Goal: Task Accomplishment & Management: Manage account settings

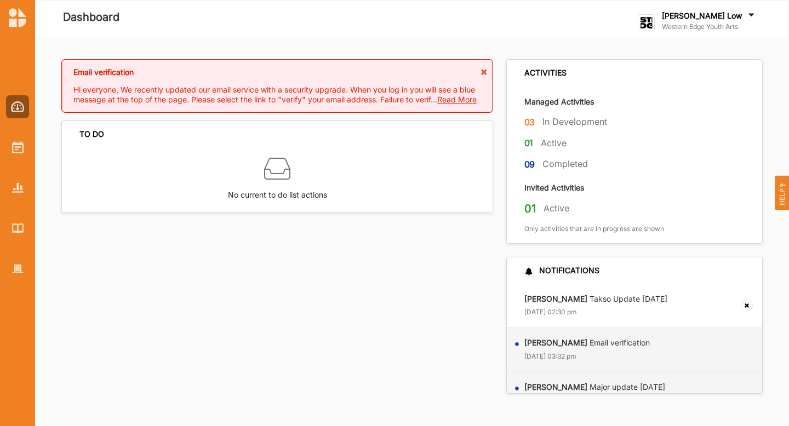
click at [459, 100] on span "Read More" at bounding box center [456, 99] width 39 height 9
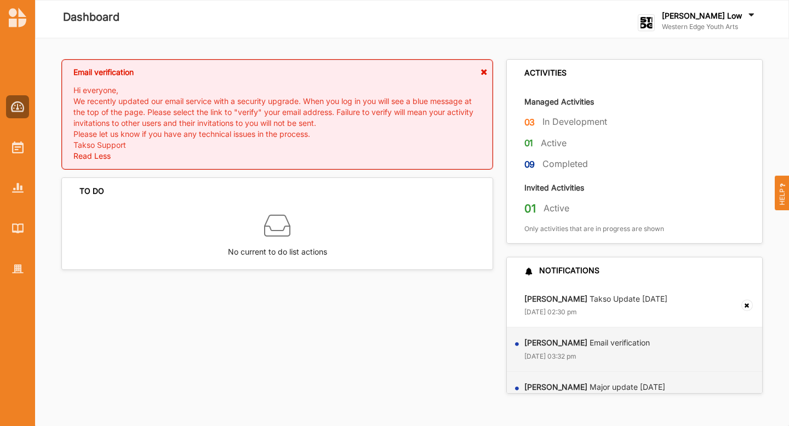
click at [482, 71] on icon at bounding box center [483, 72] width 9 height 8
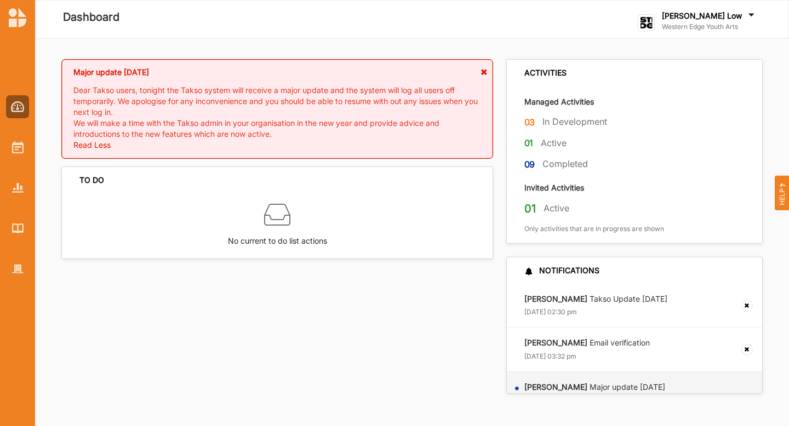
click at [484, 72] on icon at bounding box center [483, 72] width 9 height 8
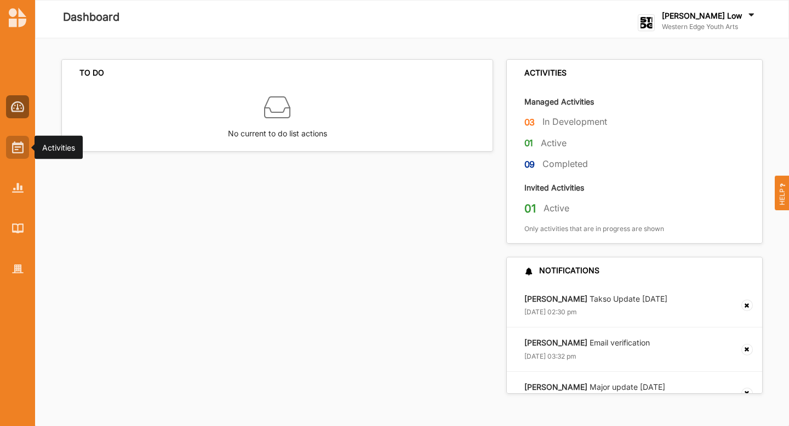
click at [12, 146] on img at bounding box center [18, 147] width 12 height 12
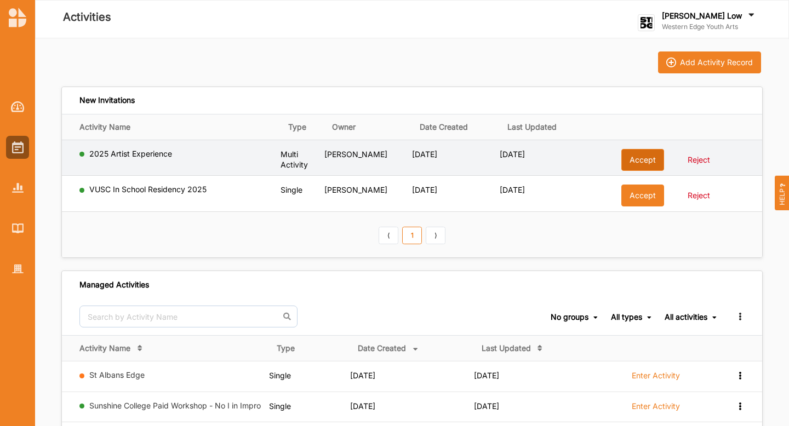
click at [633, 159] on button "Accept" at bounding box center [642, 160] width 43 height 22
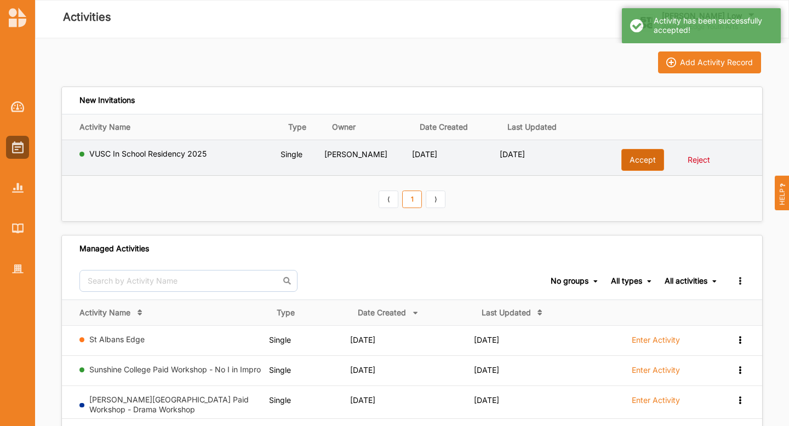
click at [636, 167] on button "Accept" at bounding box center [642, 160] width 43 height 22
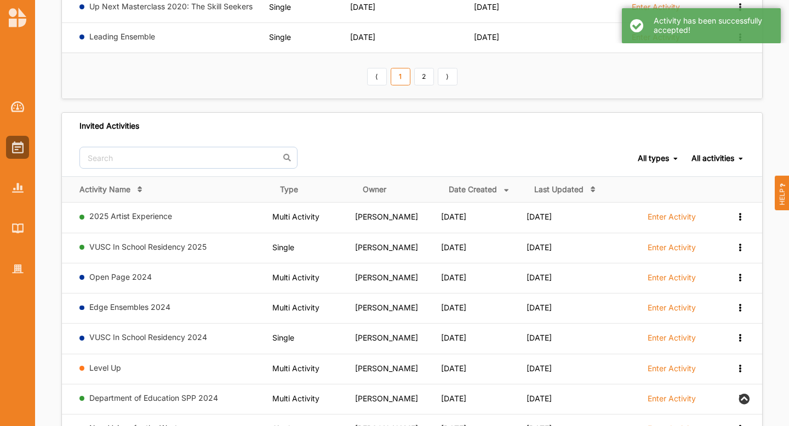
scroll to position [442, 0]
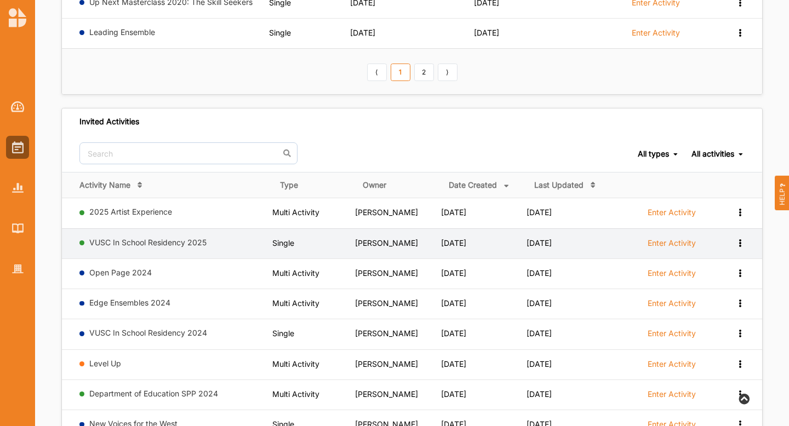
click at [663, 240] on label "Enter Activity" at bounding box center [672, 243] width 48 height 10
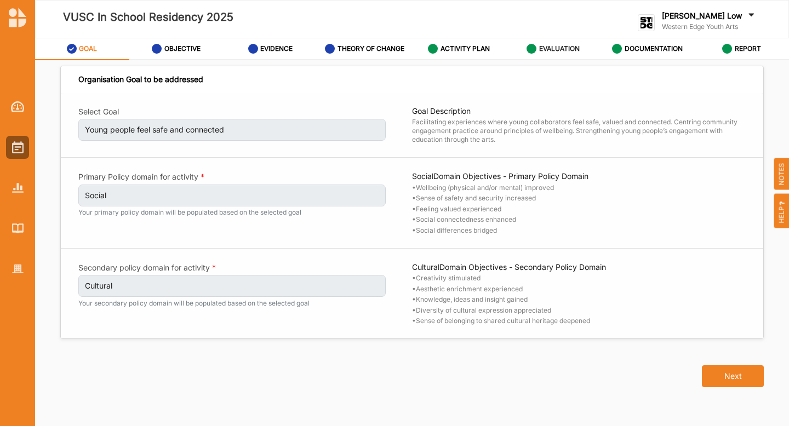
click at [557, 52] on label "EVALUATION" at bounding box center [559, 48] width 41 height 9
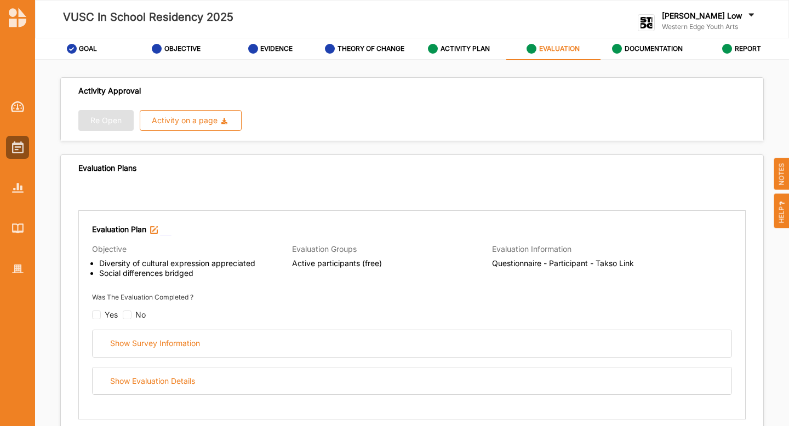
radio input "true"
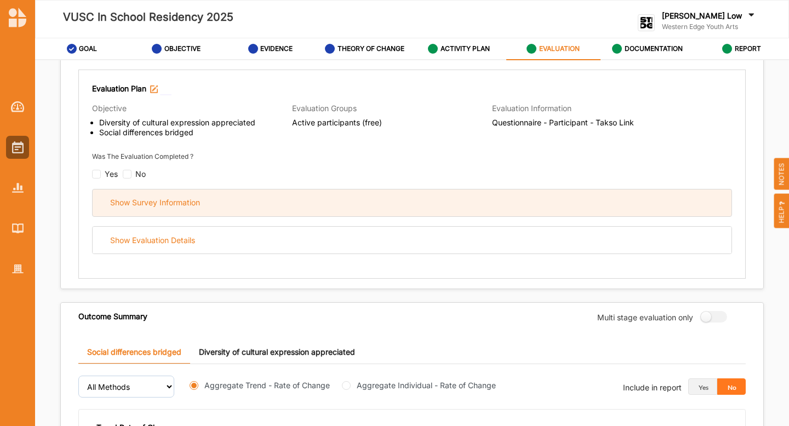
click at [161, 205] on div "Show Survey Information" at bounding box center [155, 203] width 90 height 10
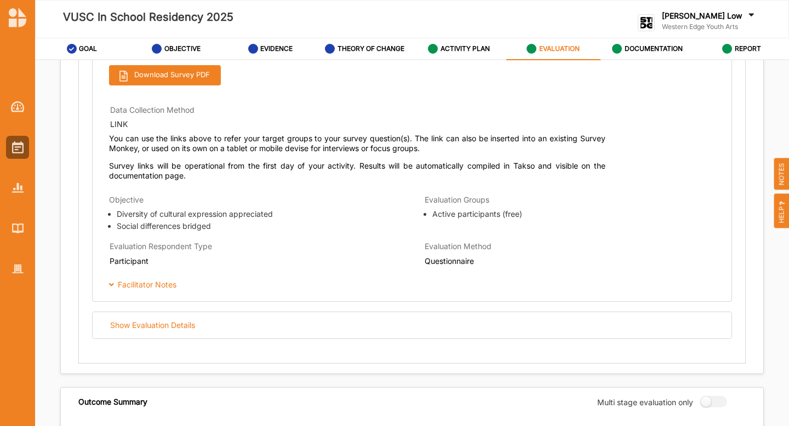
scroll to position [569, 0]
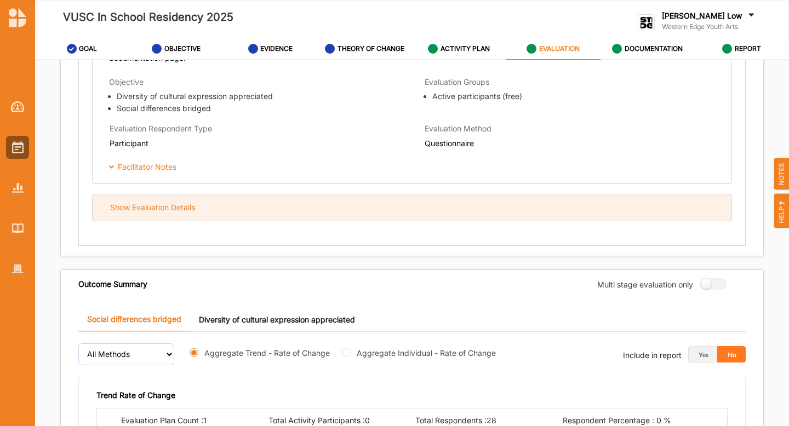
click at [163, 210] on div "Show Evaluation Details" at bounding box center [152, 208] width 85 height 10
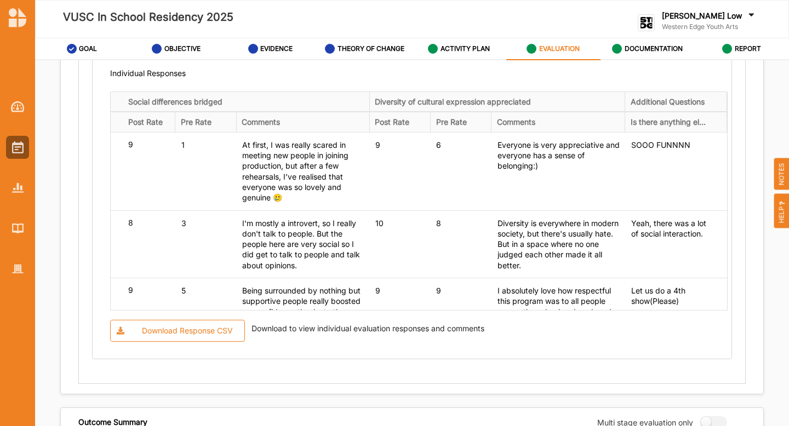
scroll to position [0, 0]
click at [193, 332] on div "Download Response CSV" at bounding box center [187, 331] width 91 height 10
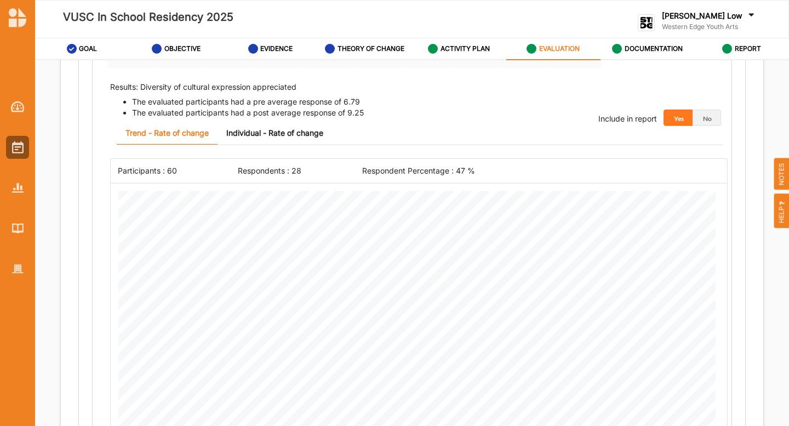
scroll to position [707, 0]
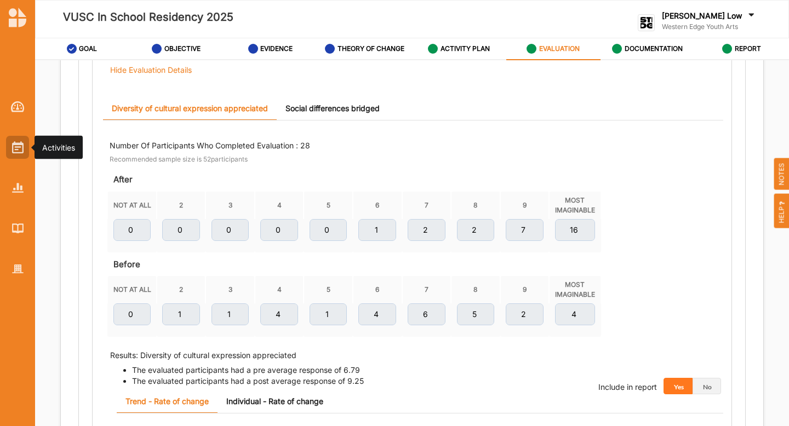
click at [10, 150] on div at bounding box center [17, 147] width 23 height 23
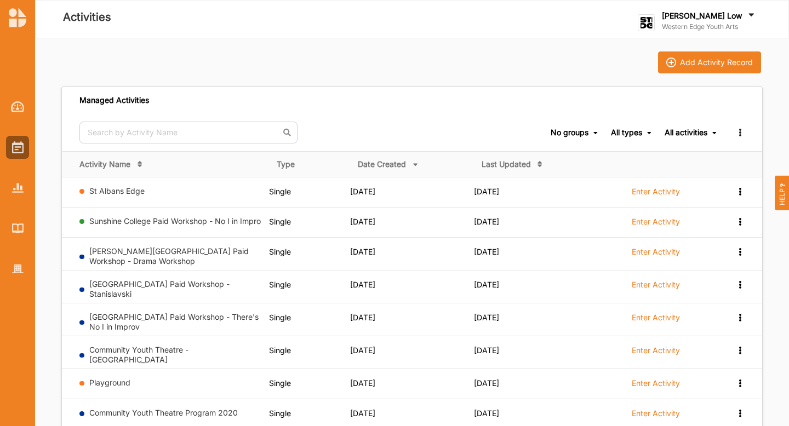
scroll to position [26, 0]
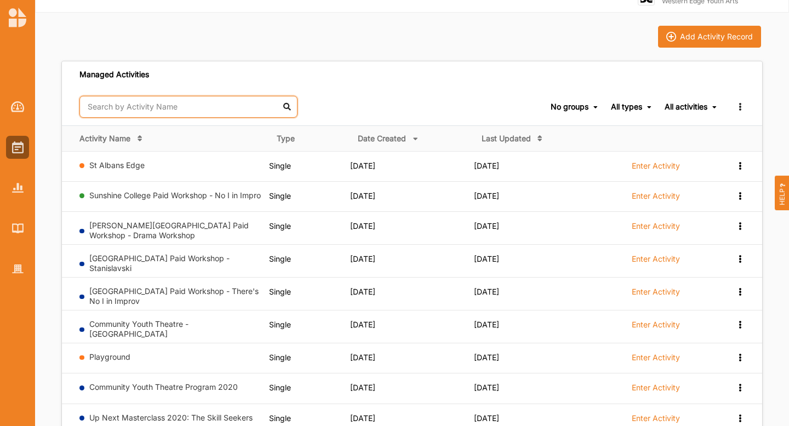
click at [148, 109] on input "text" at bounding box center [188, 107] width 218 height 22
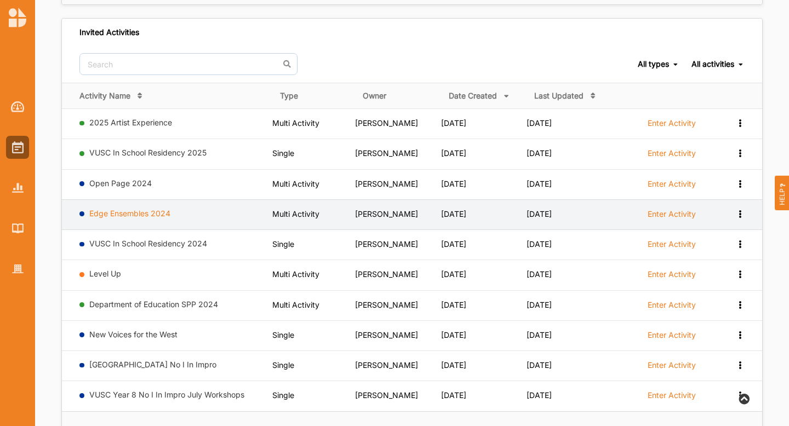
scroll to position [322, 0]
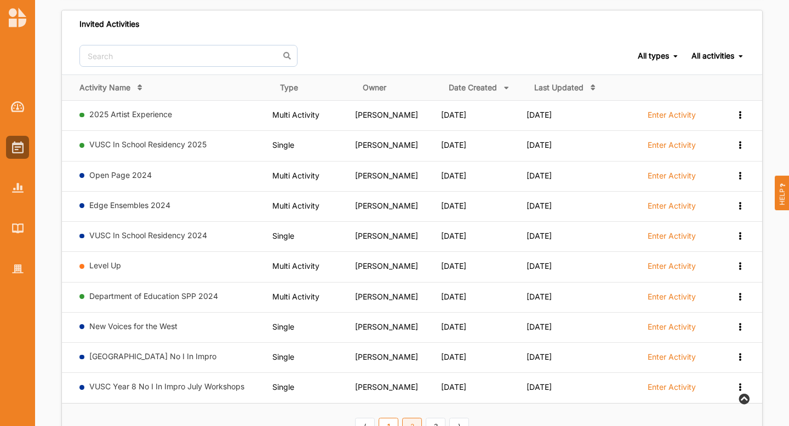
type input "edge"
click at [411, 418] on link "2" at bounding box center [412, 427] width 20 height 18
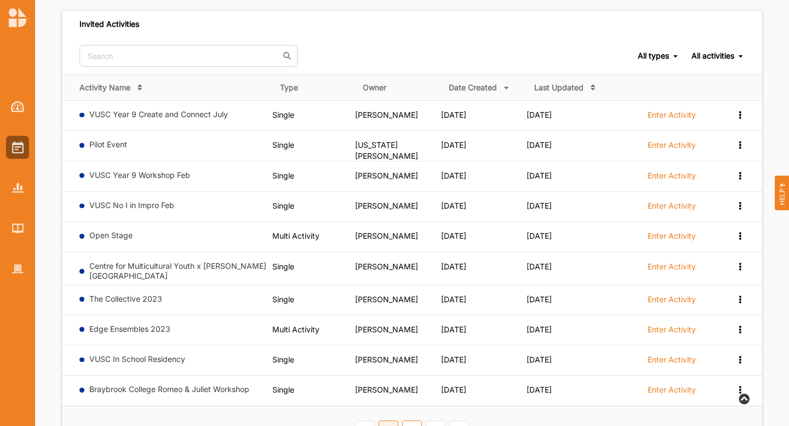
click at [388, 421] on link "1" at bounding box center [389, 430] width 20 height 18
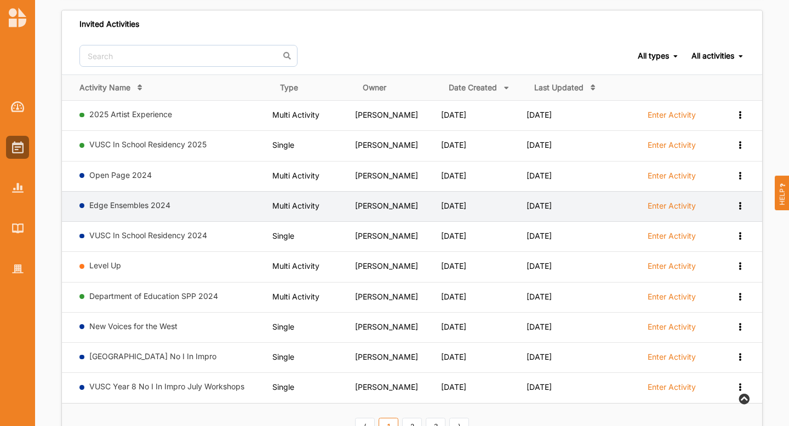
click at [742, 201] on div "View Report Request Withdrawal" at bounding box center [739, 206] width 9 height 10
click at [448, 201] on 2024 "[DATE]" at bounding box center [453, 205] width 25 height 9
click at [671, 201] on label "Enter Activity" at bounding box center [672, 206] width 48 height 10
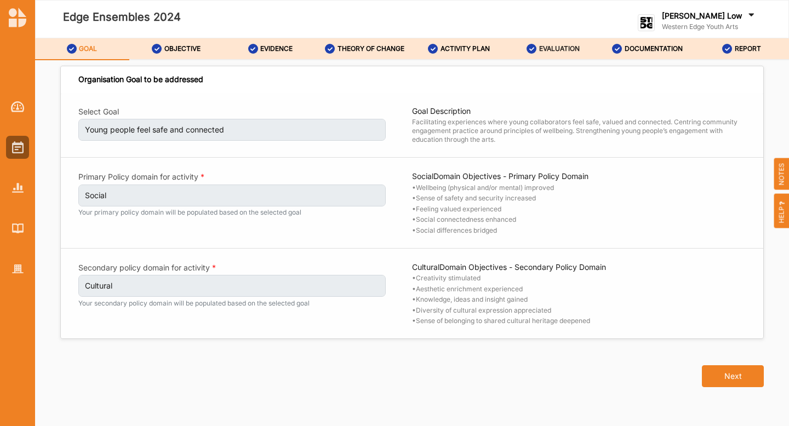
click at [555, 49] on label "EVALUATION" at bounding box center [559, 48] width 41 height 9
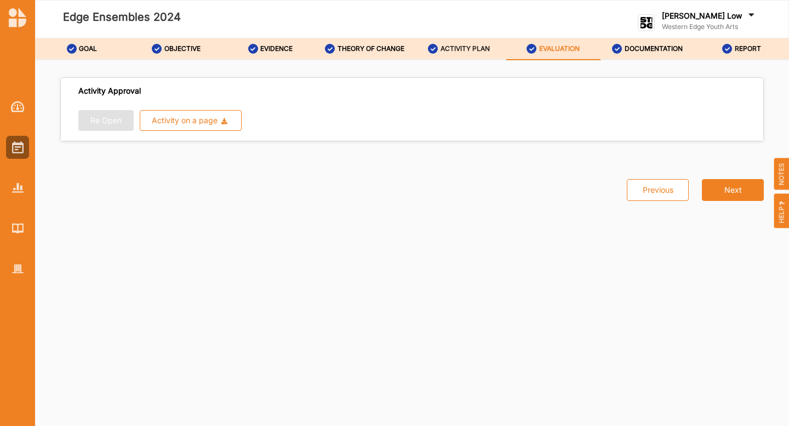
click at [462, 46] on label "ACTIVITY PLAN" at bounding box center [465, 48] width 49 height 9
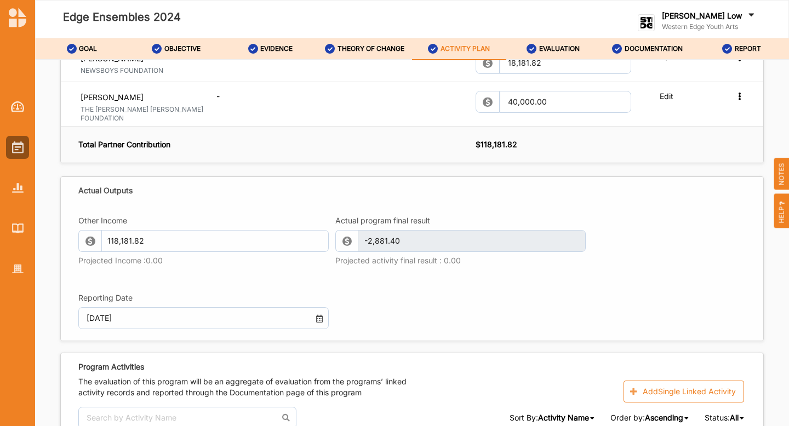
scroll to position [1338, 0]
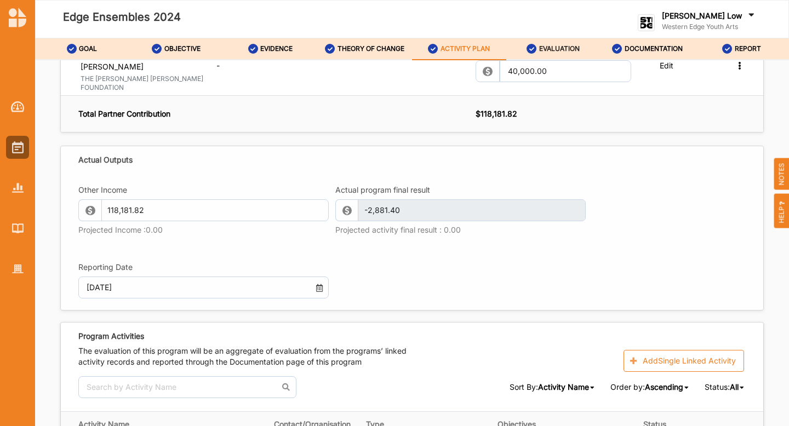
click at [554, 48] on label "EVALUATION" at bounding box center [559, 48] width 41 height 9
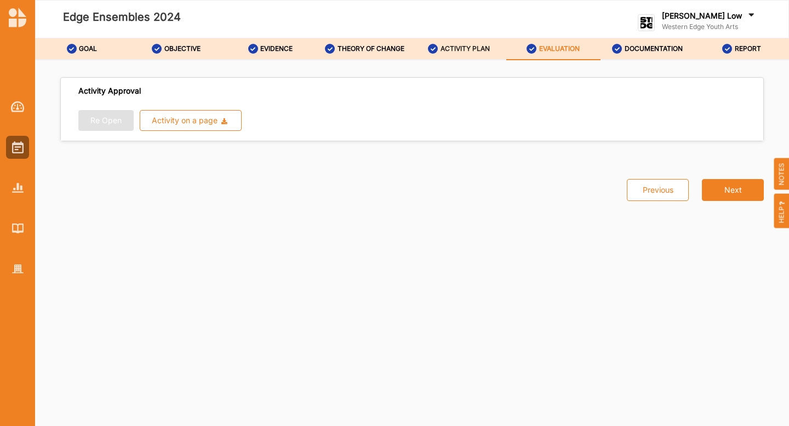
click at [472, 45] on label "ACTIVITY PLAN" at bounding box center [465, 48] width 49 height 9
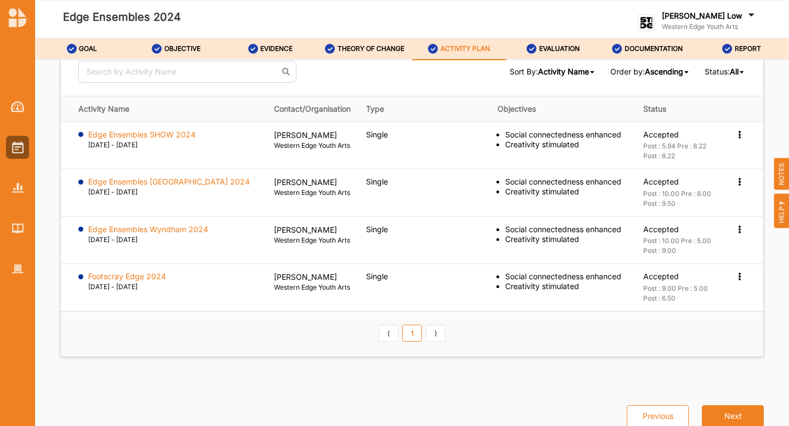
scroll to position [1693, 0]
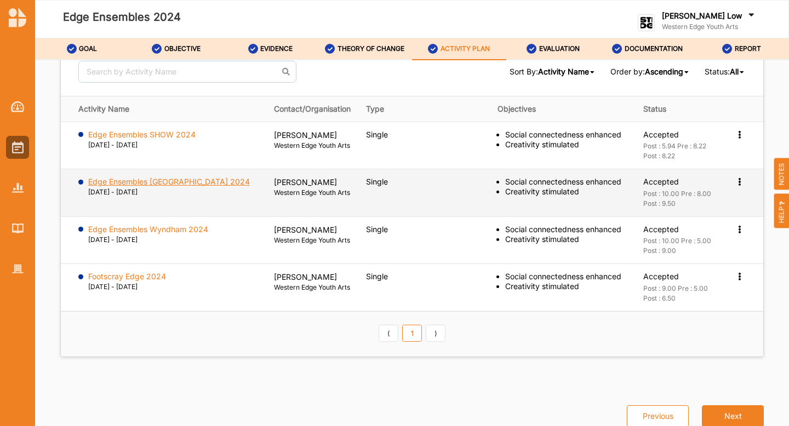
click at [167, 177] on label "Edge Ensembles [GEOGRAPHIC_DATA] 2024" at bounding box center [169, 182] width 162 height 10
